Goal: Information Seeking & Learning: Learn about a topic

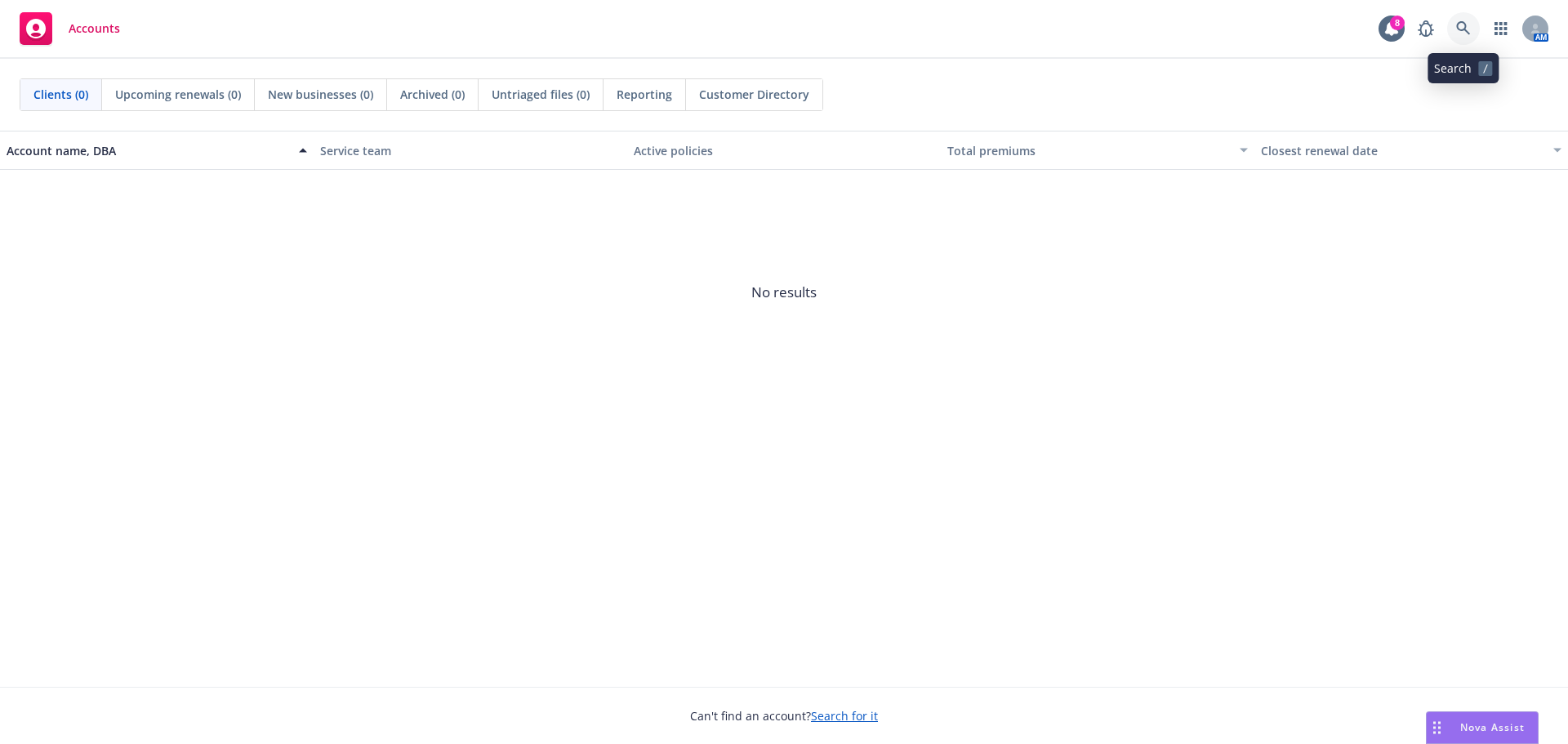
click at [1460, 21] on link at bounding box center [1463, 29] width 33 height 33
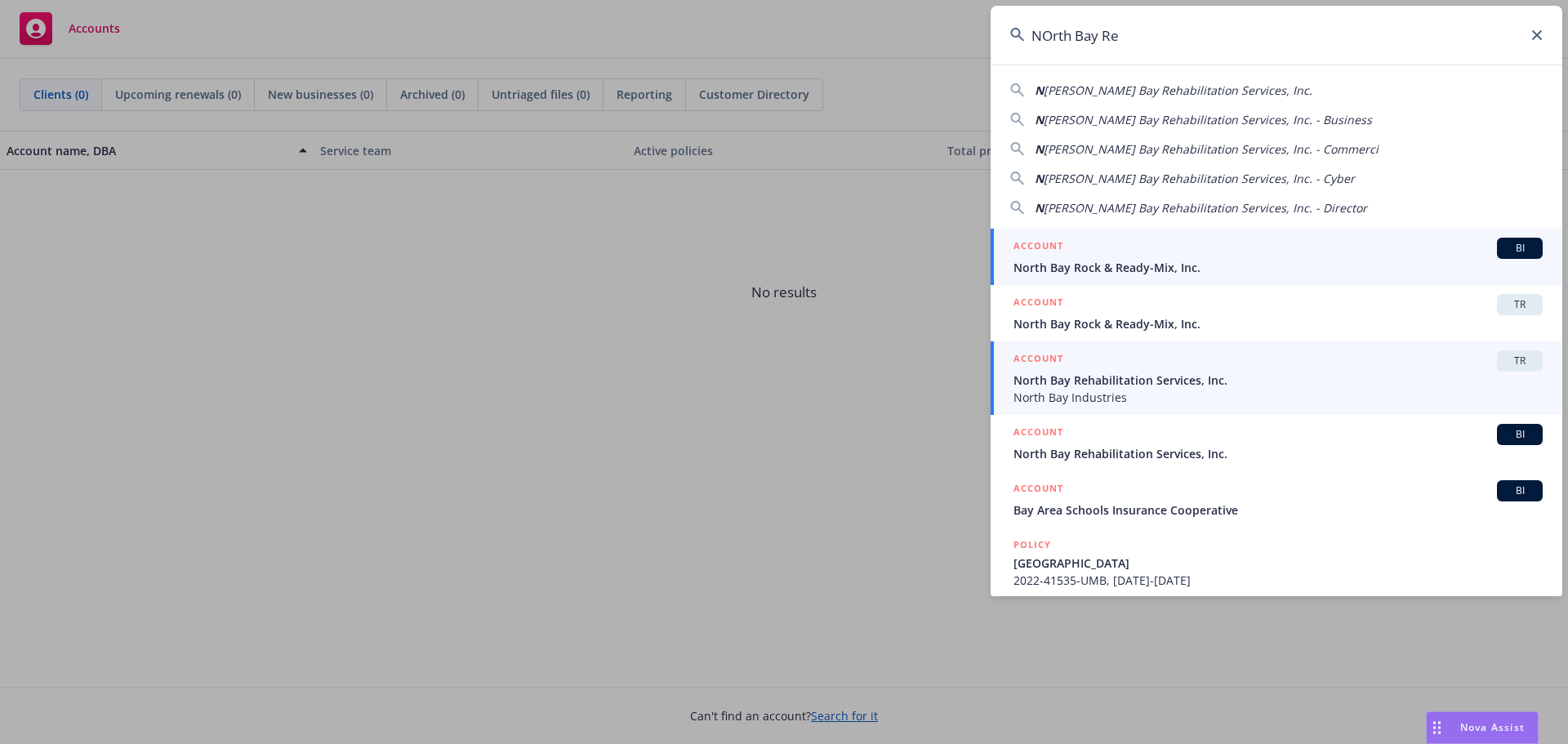
type input "NOrth Bay Re"
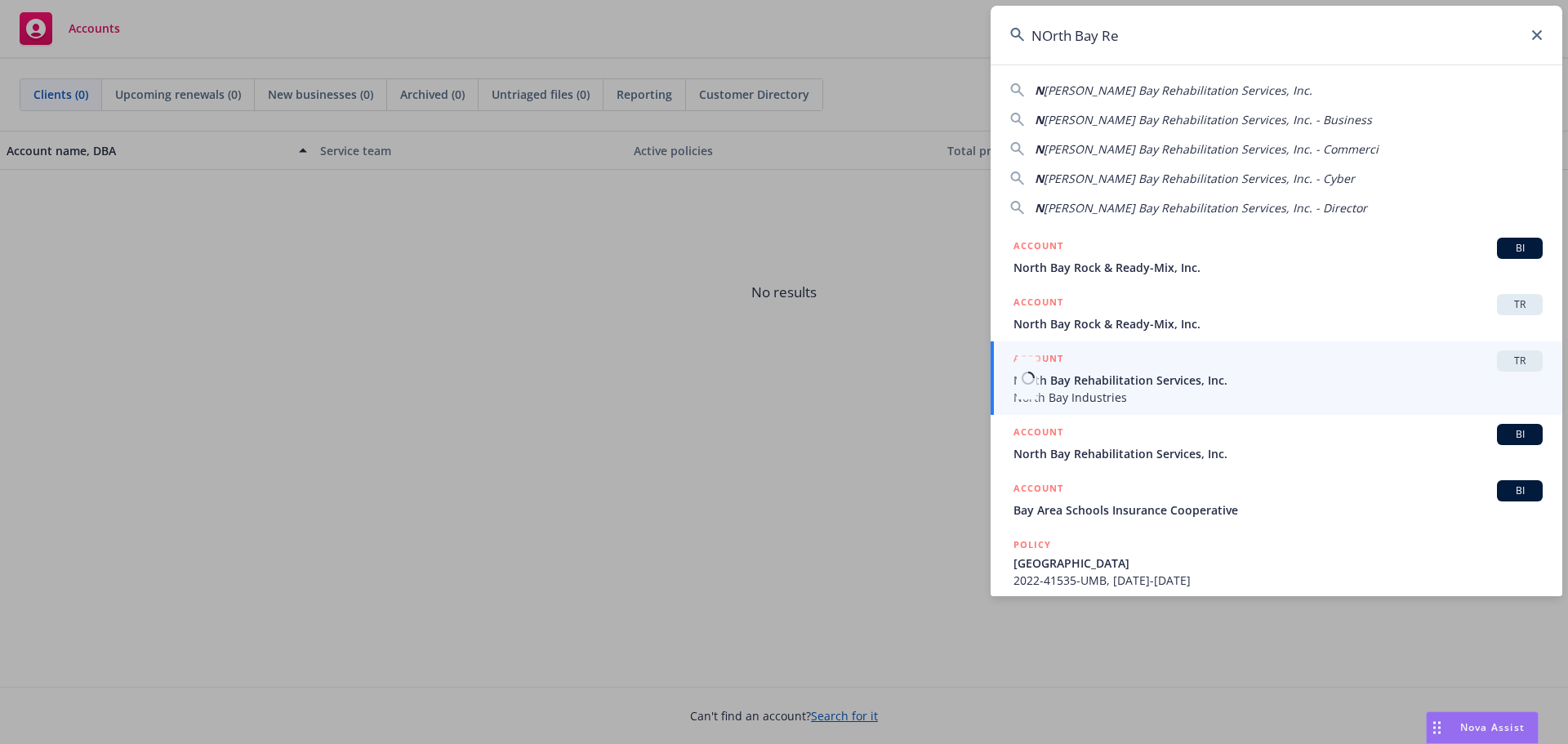
click at [1163, 380] on span "North Bay Rehabilitation Services, Inc." at bounding box center [1277, 379] width 529 height 17
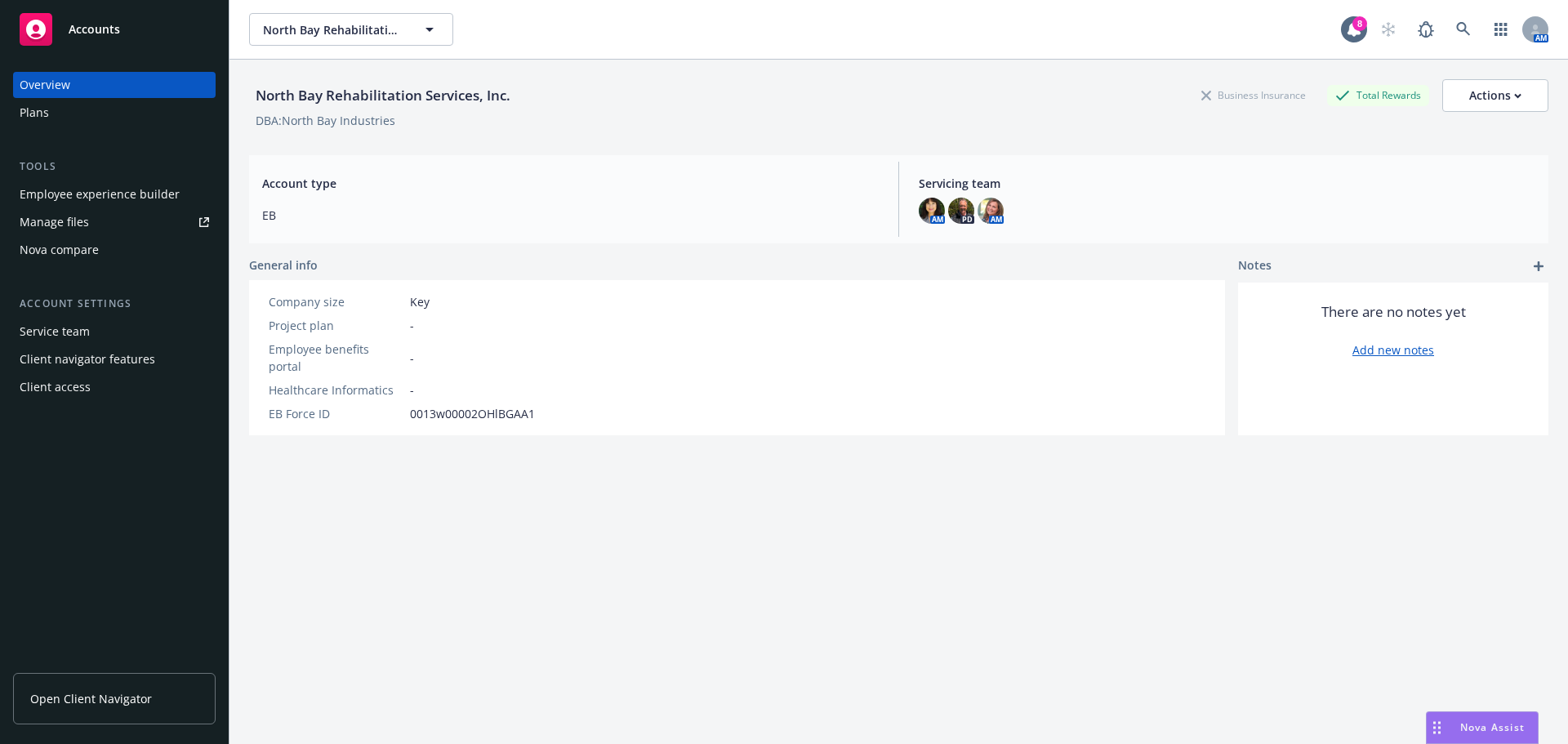
click at [139, 192] on div "Employee experience builder" at bounding box center [100, 195] width 160 height 26
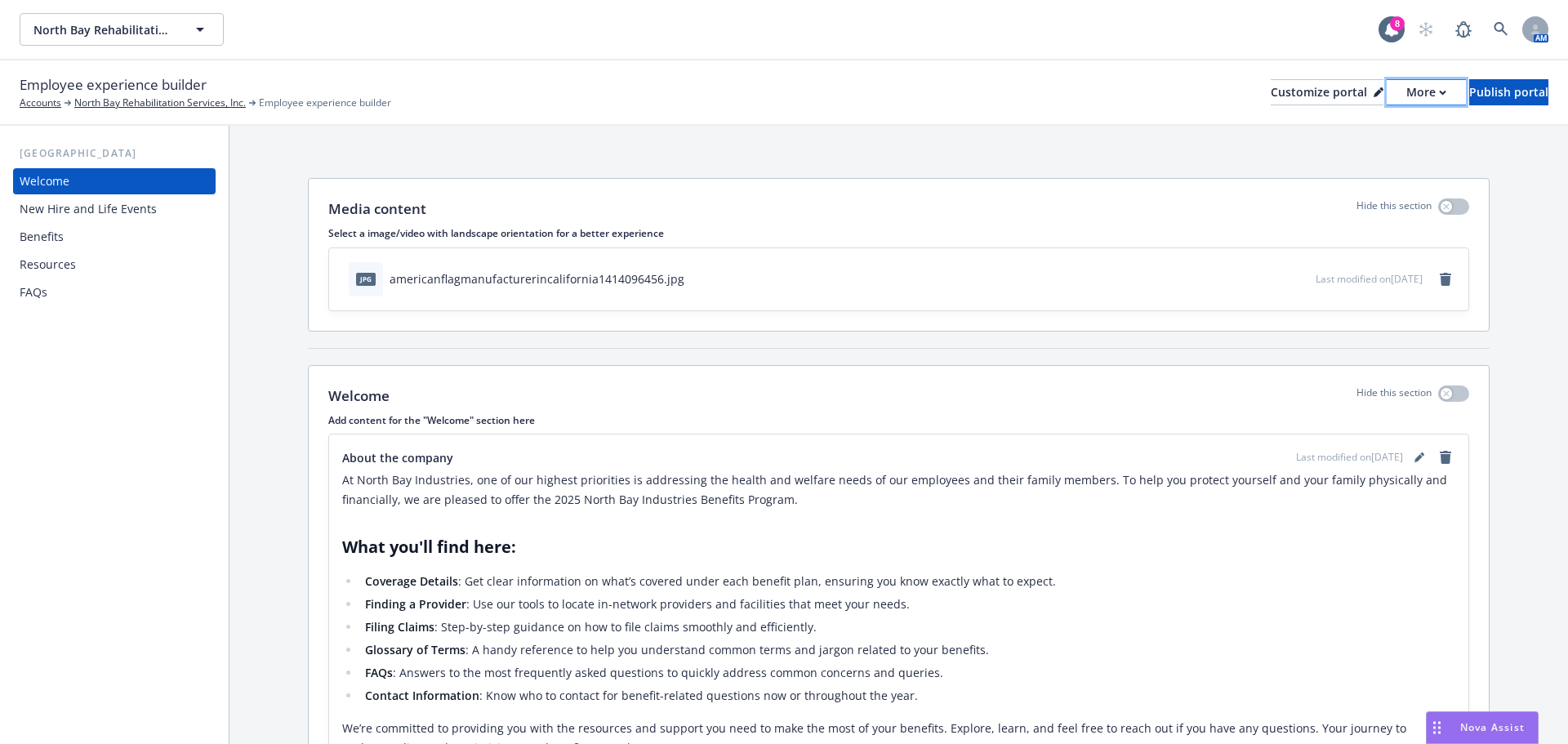
click at [1439, 90] on icon "button" at bounding box center [1442, 92] width 7 height 6
click at [1345, 163] on link "Copy portal link" at bounding box center [1339, 162] width 148 height 33
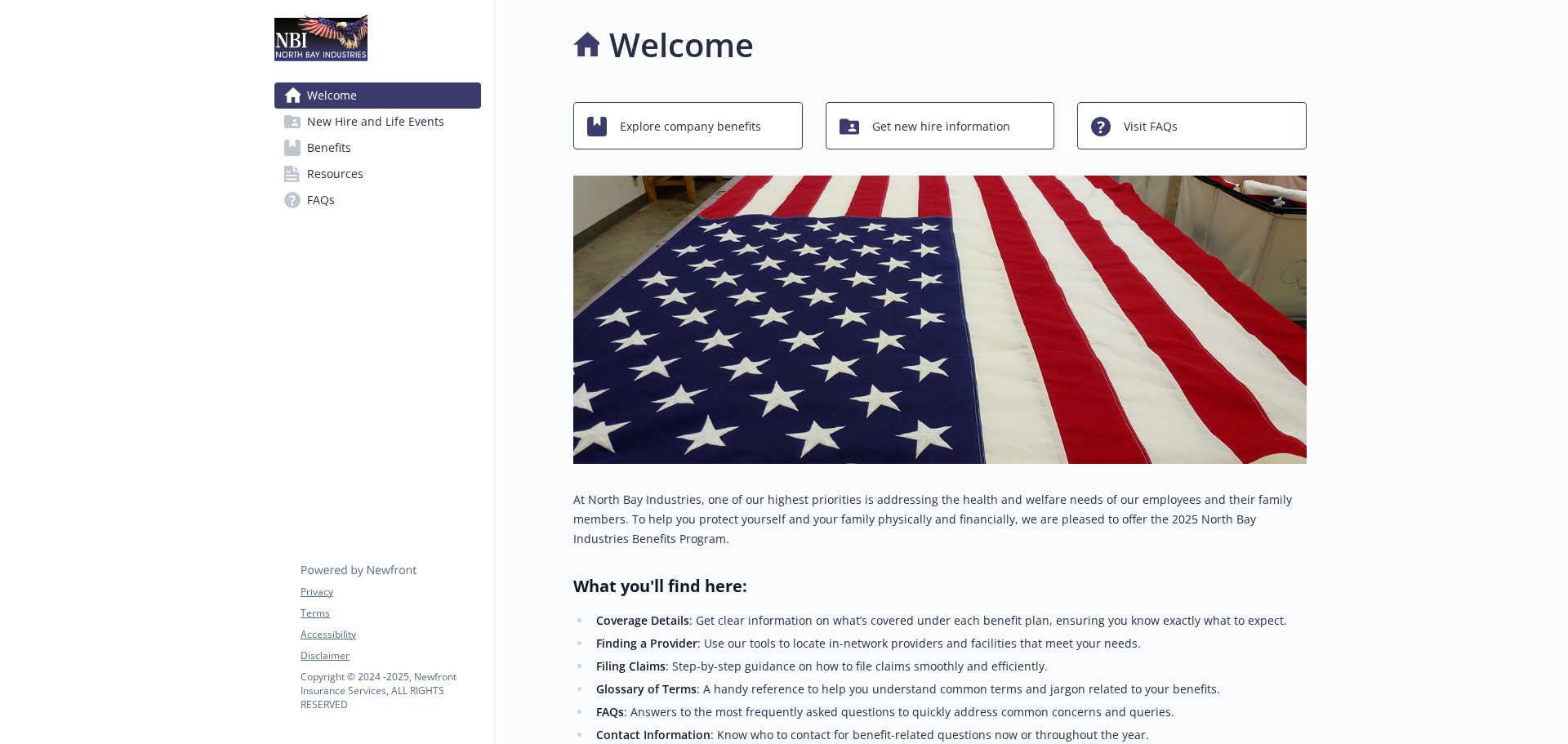
click at [353, 116] on span "New Hire and Life Events" at bounding box center [375, 122] width 137 height 26
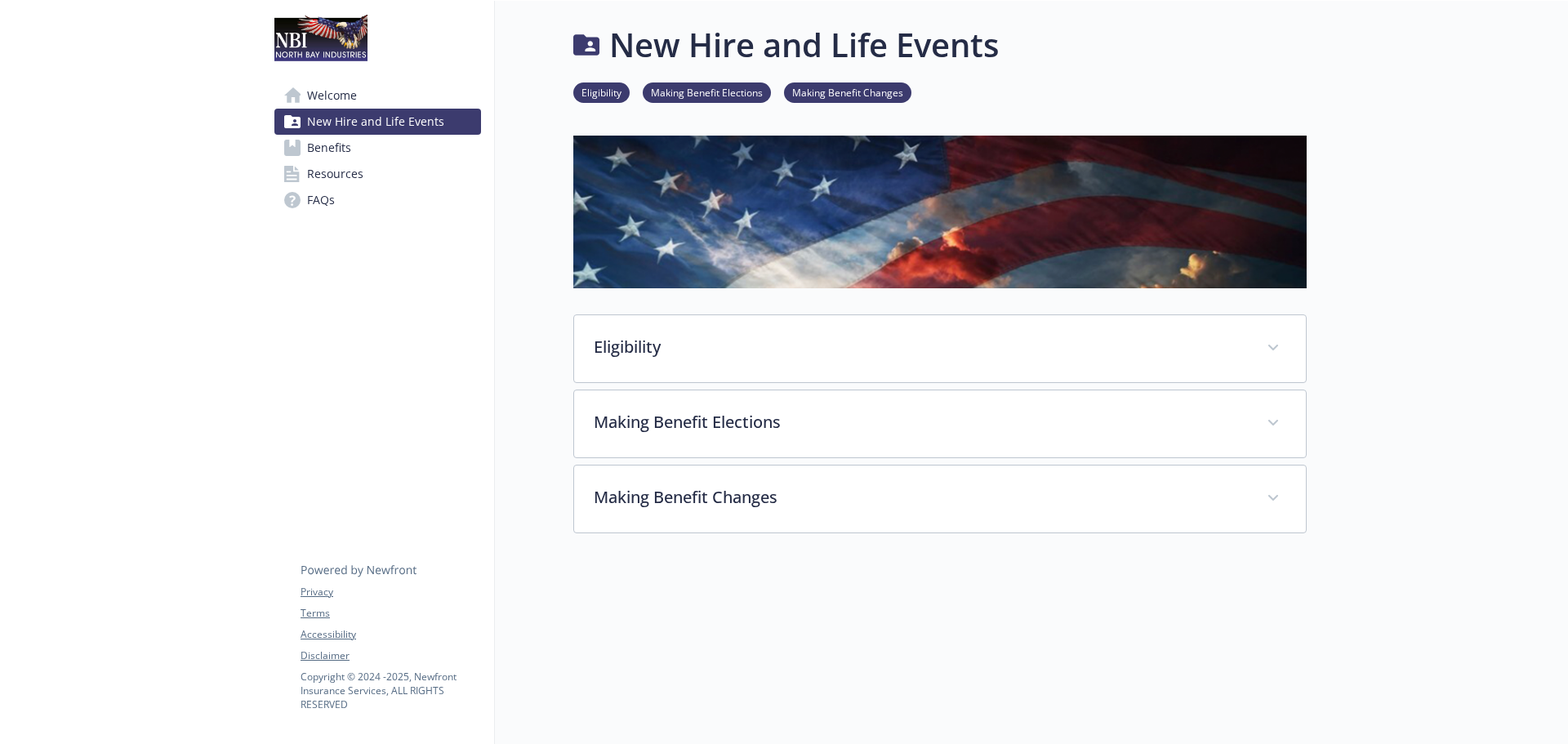
click at [332, 147] on span "Benefits" at bounding box center [328, 148] width 44 height 26
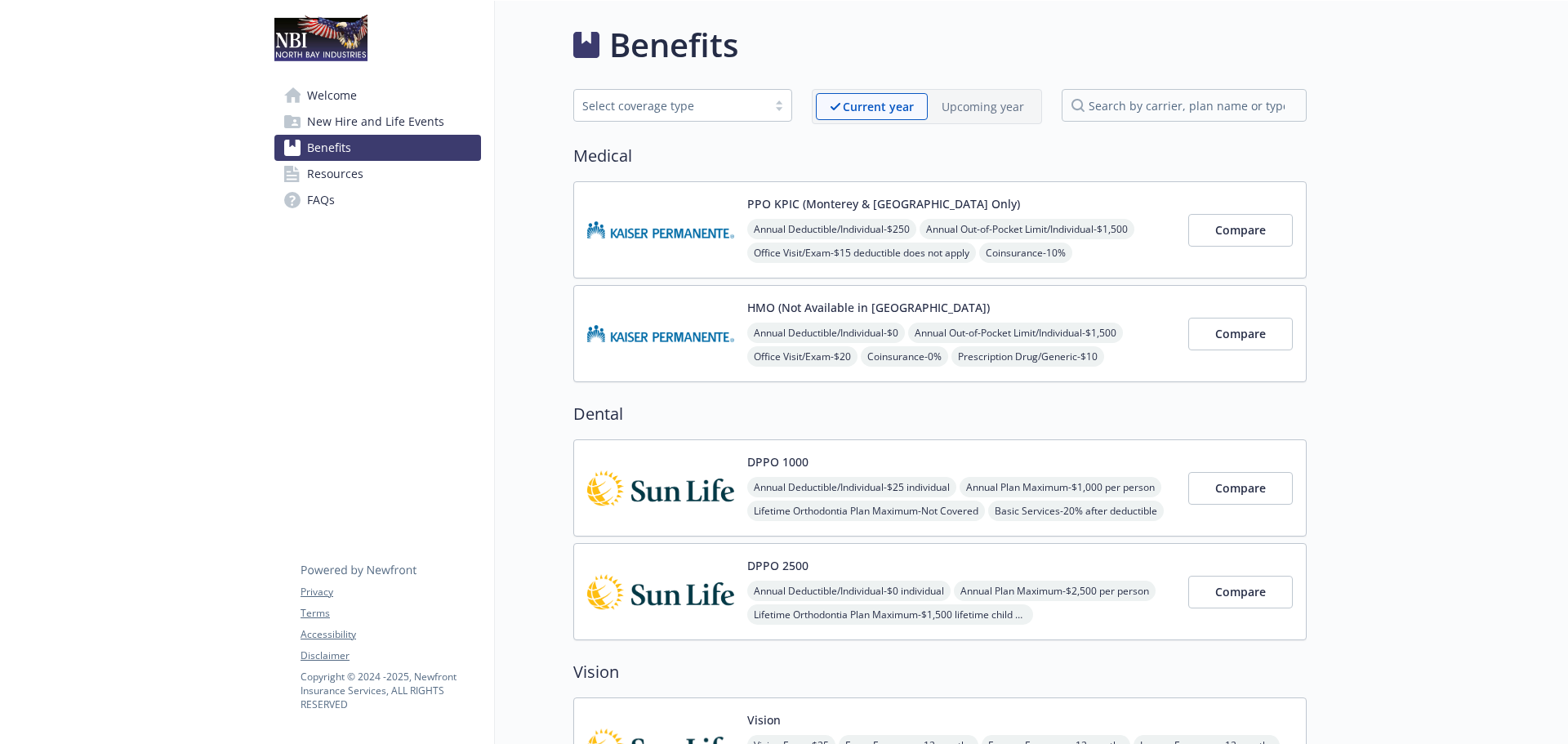
click at [341, 177] on span "Resources" at bounding box center [335, 174] width 56 height 26
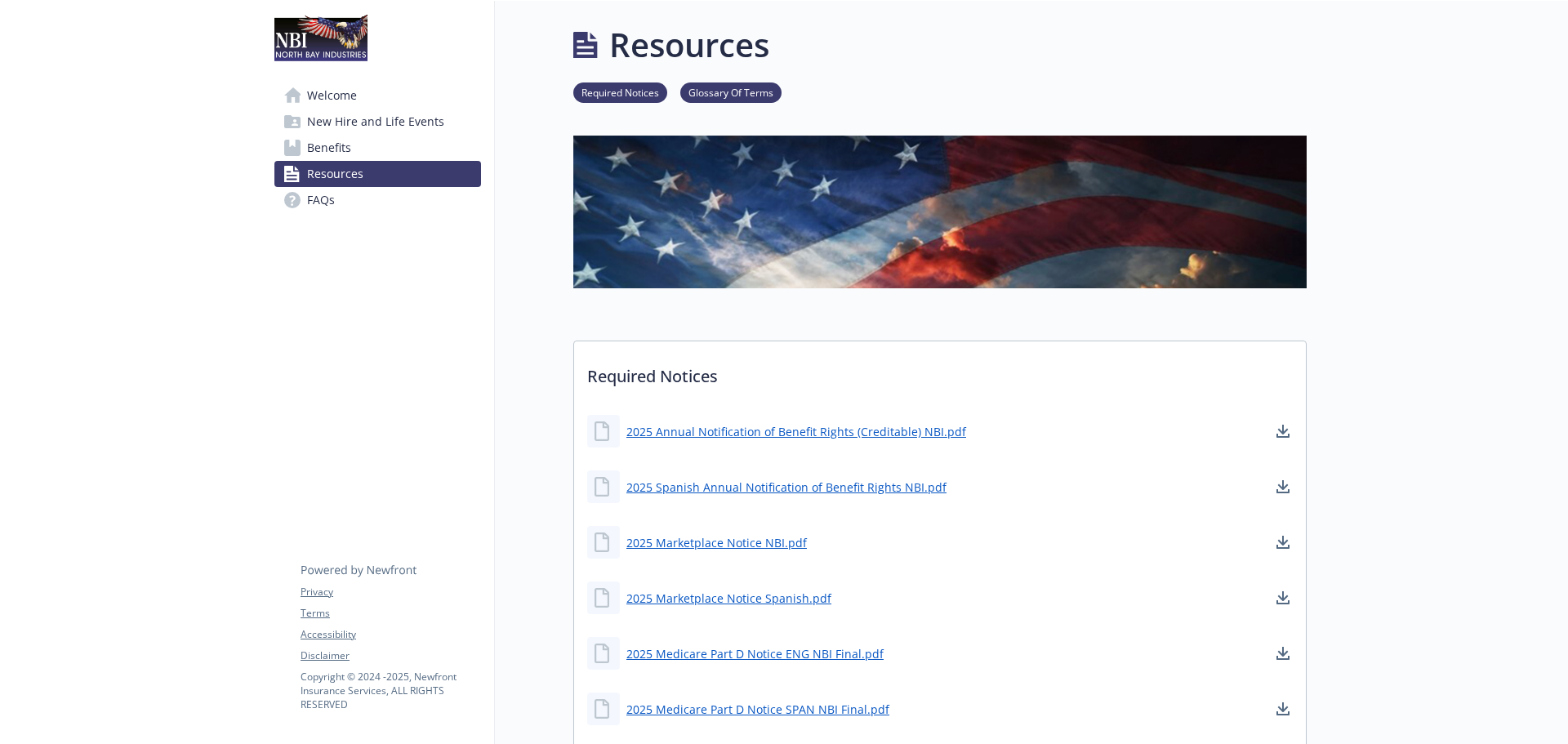
click at [324, 204] on span "FAQs" at bounding box center [321, 200] width 28 height 26
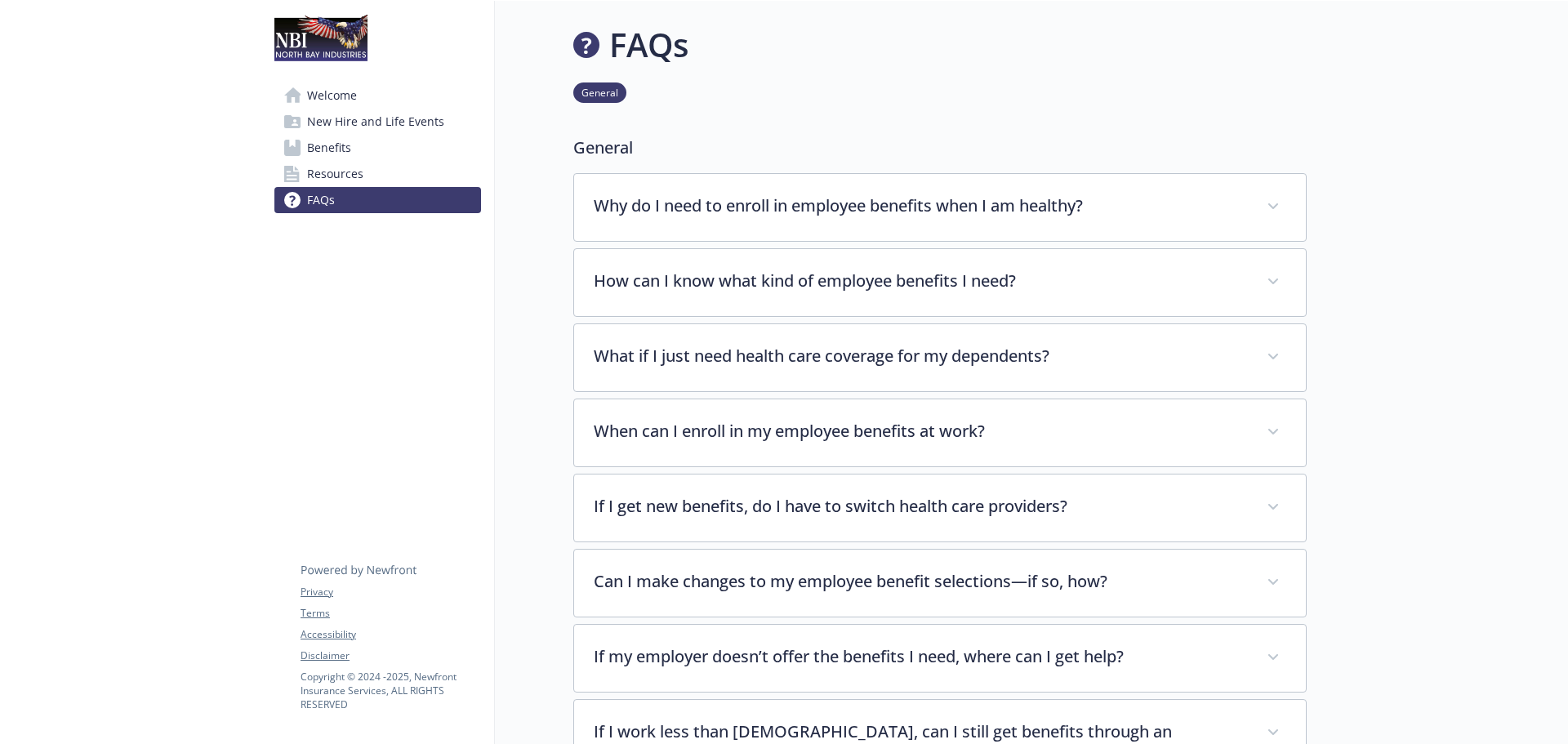
click at [350, 102] on span "Welcome" at bounding box center [332, 96] width 49 height 26
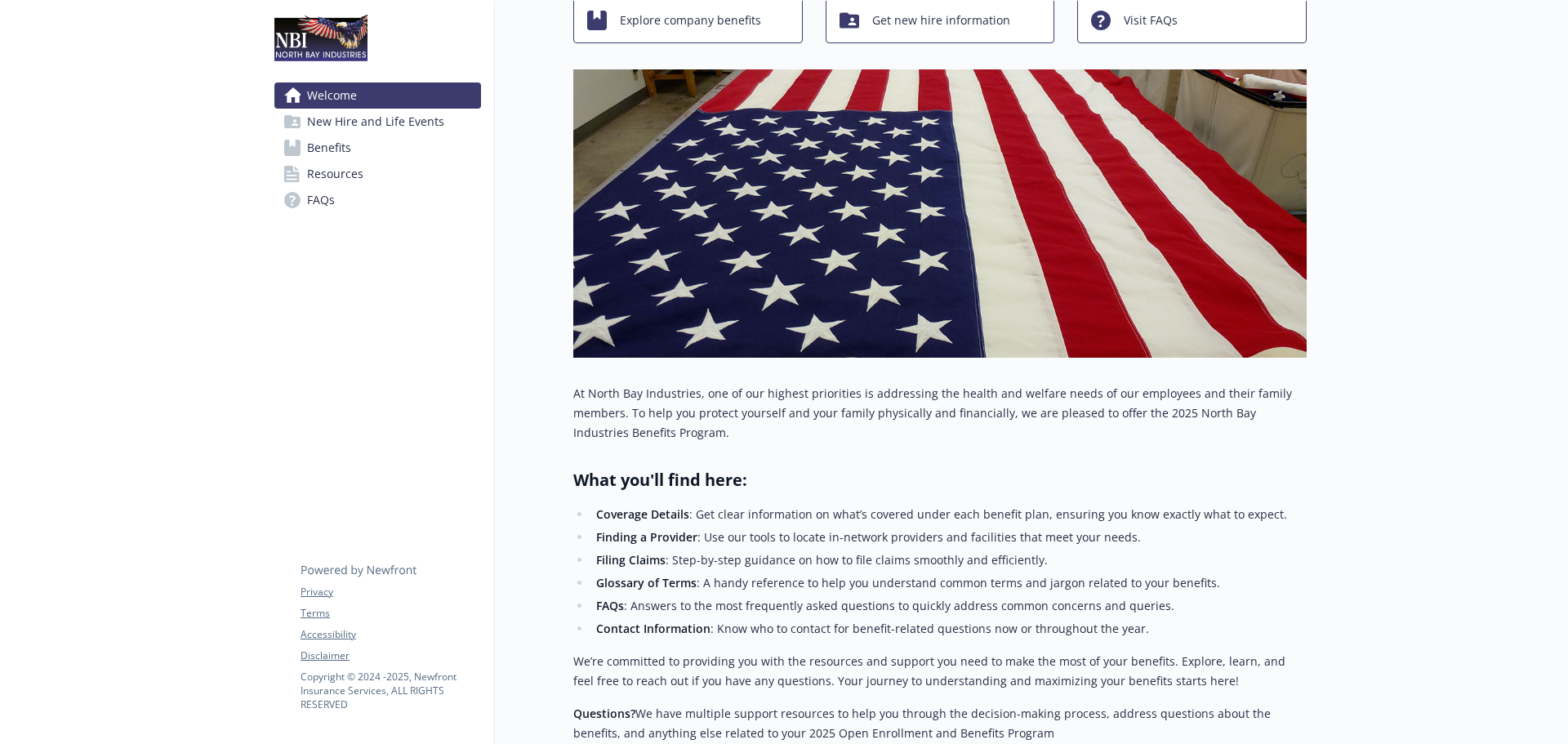
scroll to position [270, 0]
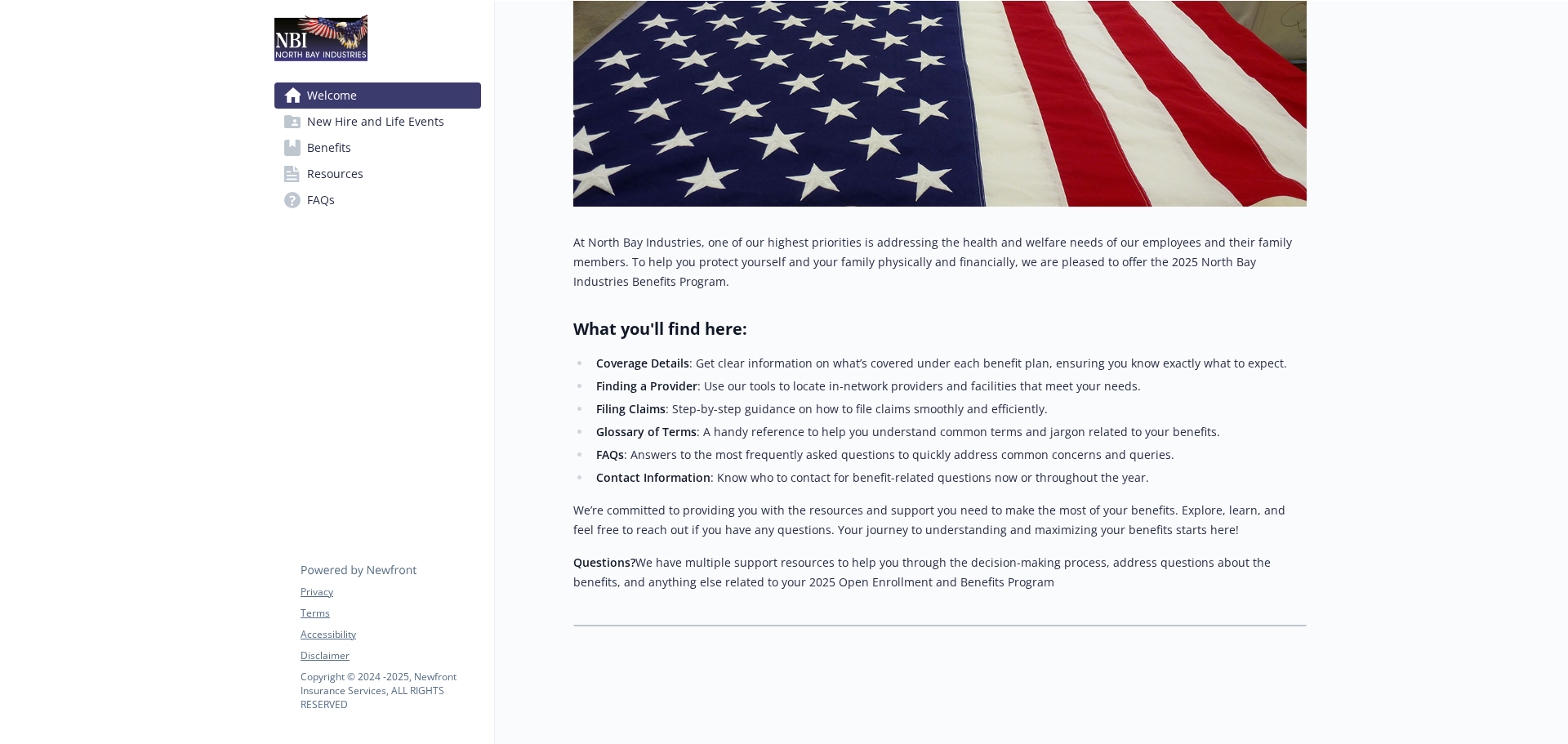
click at [313, 198] on span "FAQs" at bounding box center [321, 200] width 28 height 26
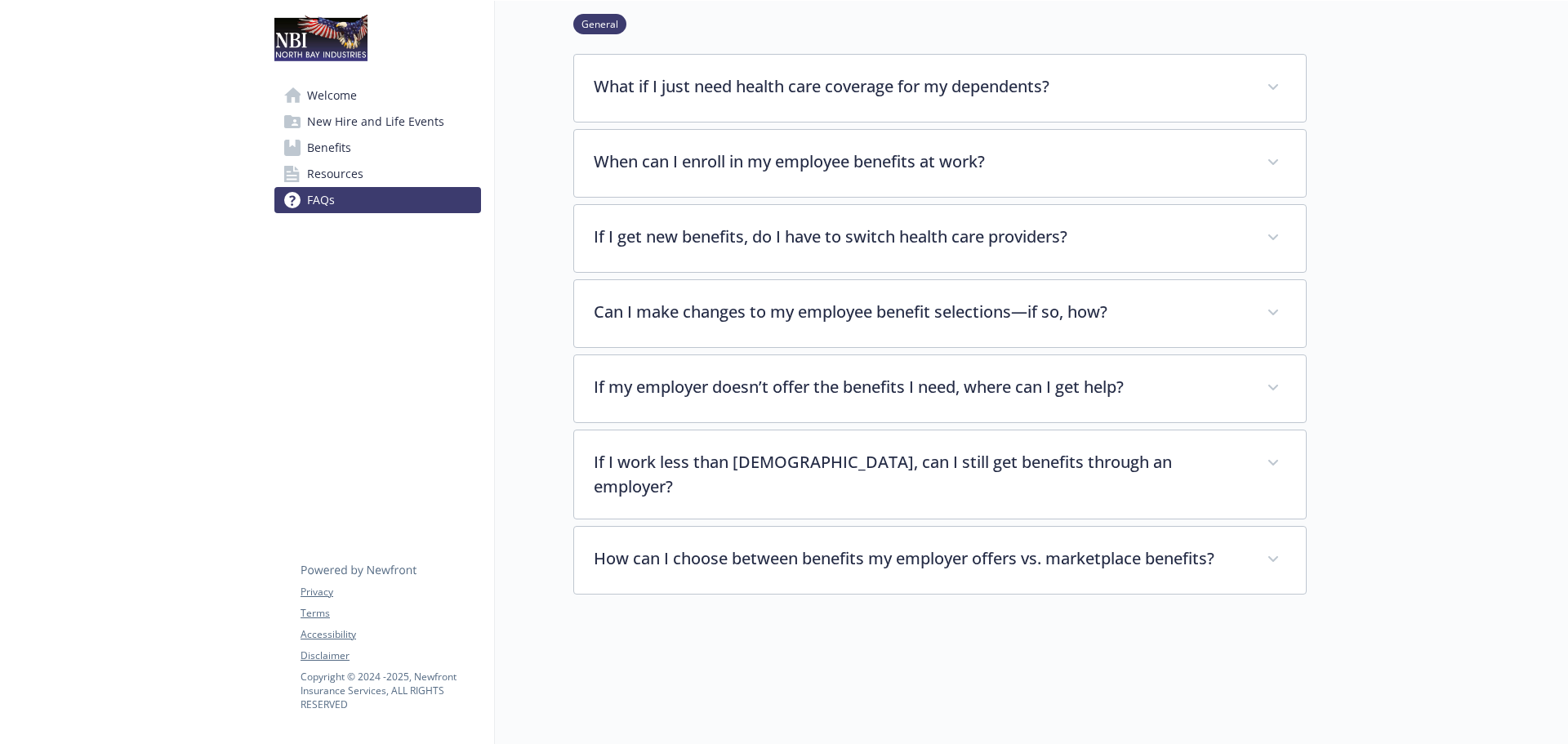
click at [329, 176] on span "Resources" at bounding box center [335, 174] width 56 height 26
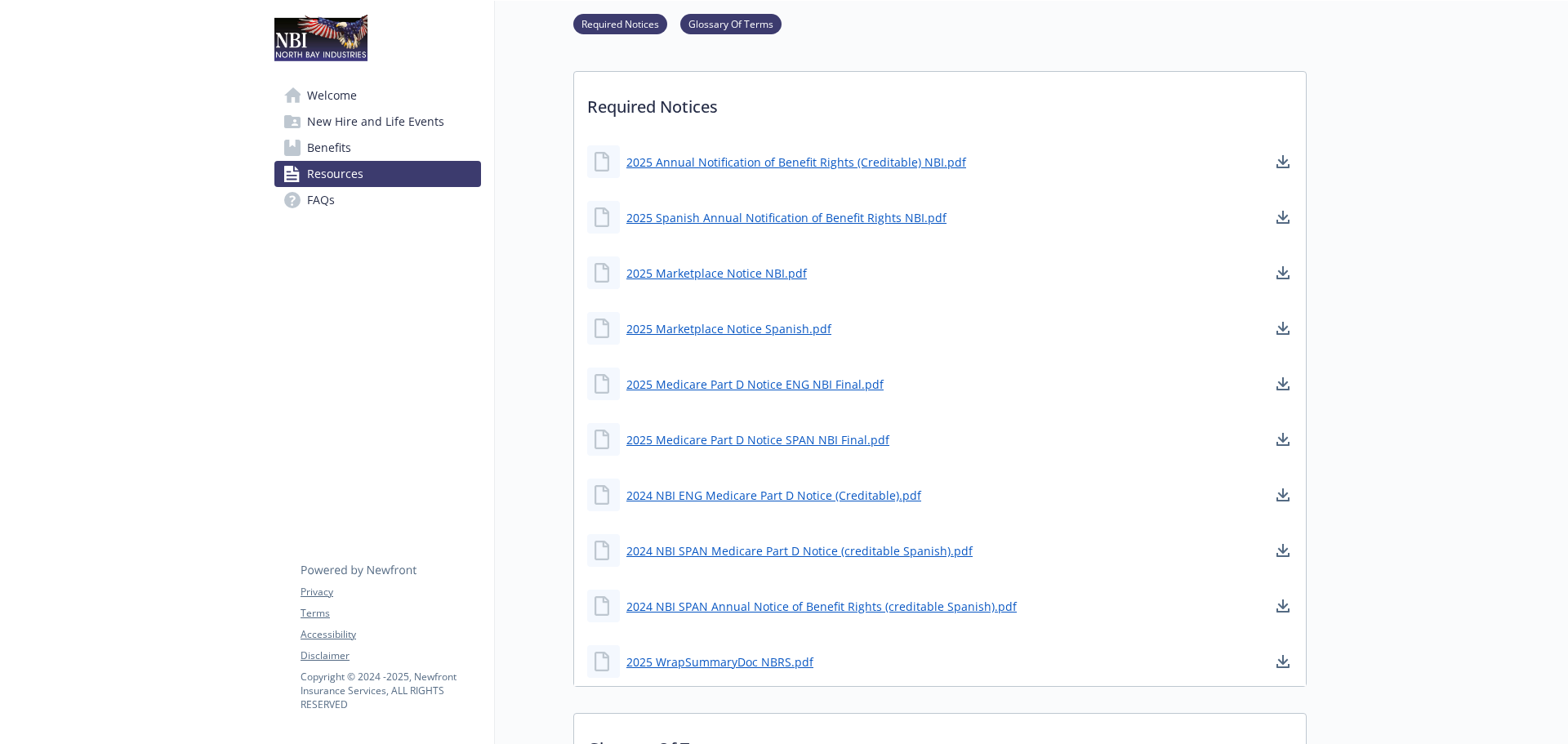
click at [335, 153] on span "Benefits" at bounding box center [328, 148] width 44 height 26
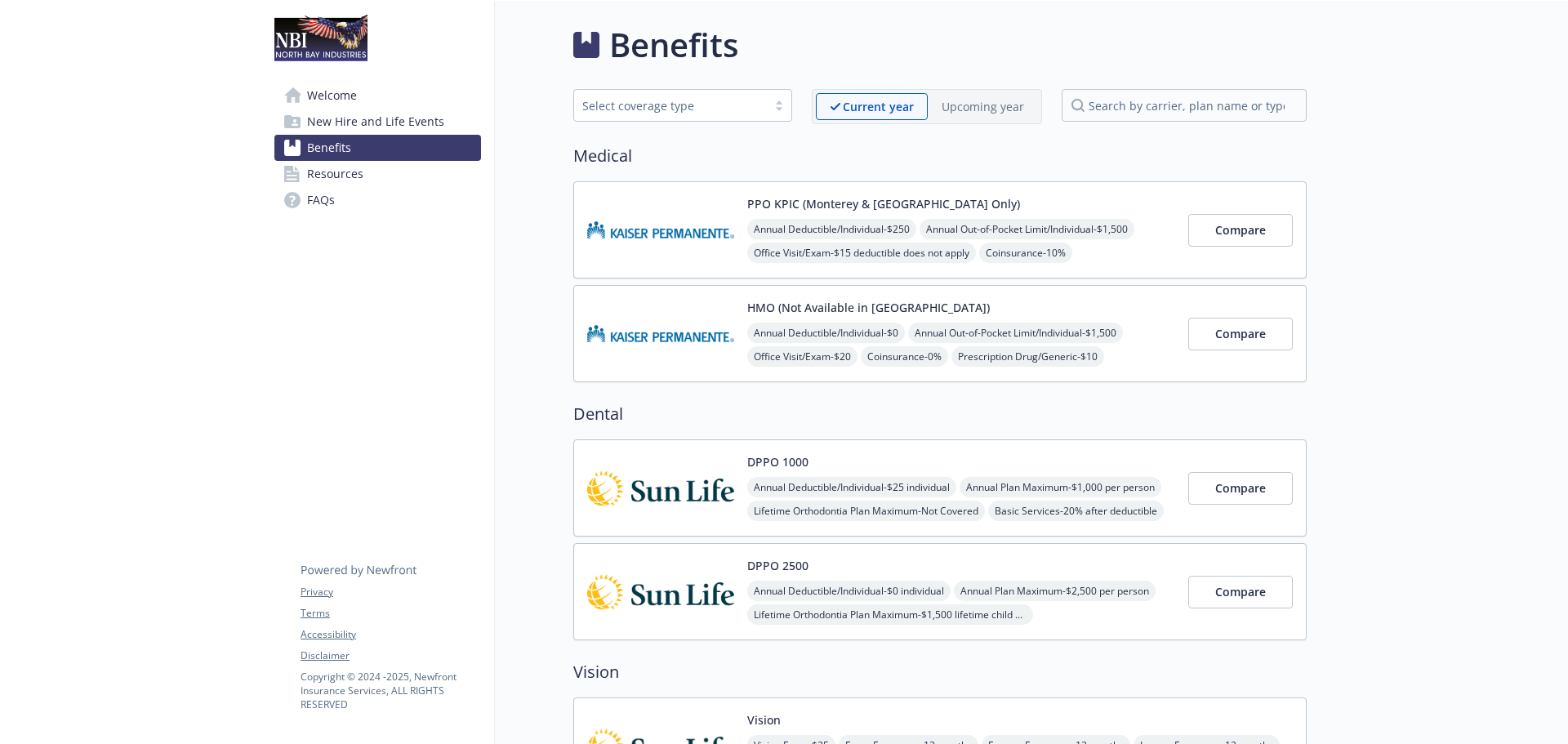
click at [348, 125] on span "New Hire and Life Events" at bounding box center [375, 122] width 137 height 26
